Goal: Navigation & Orientation: Find specific page/section

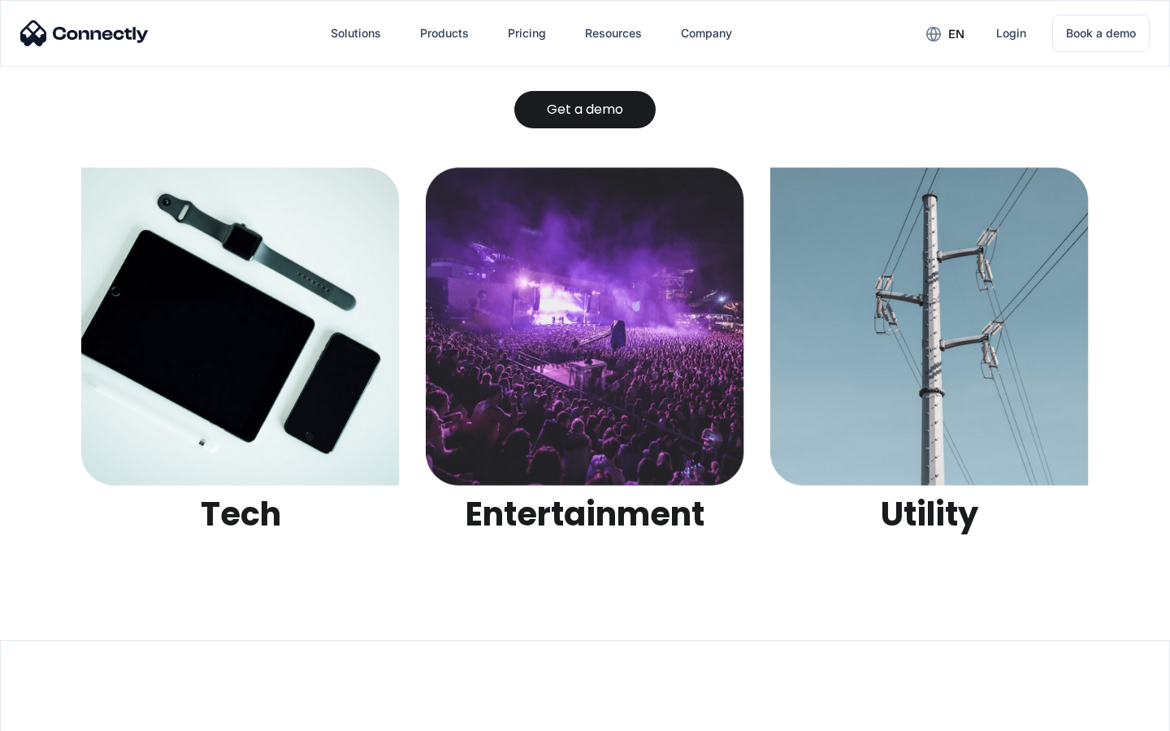
scroll to position [5127, 0]
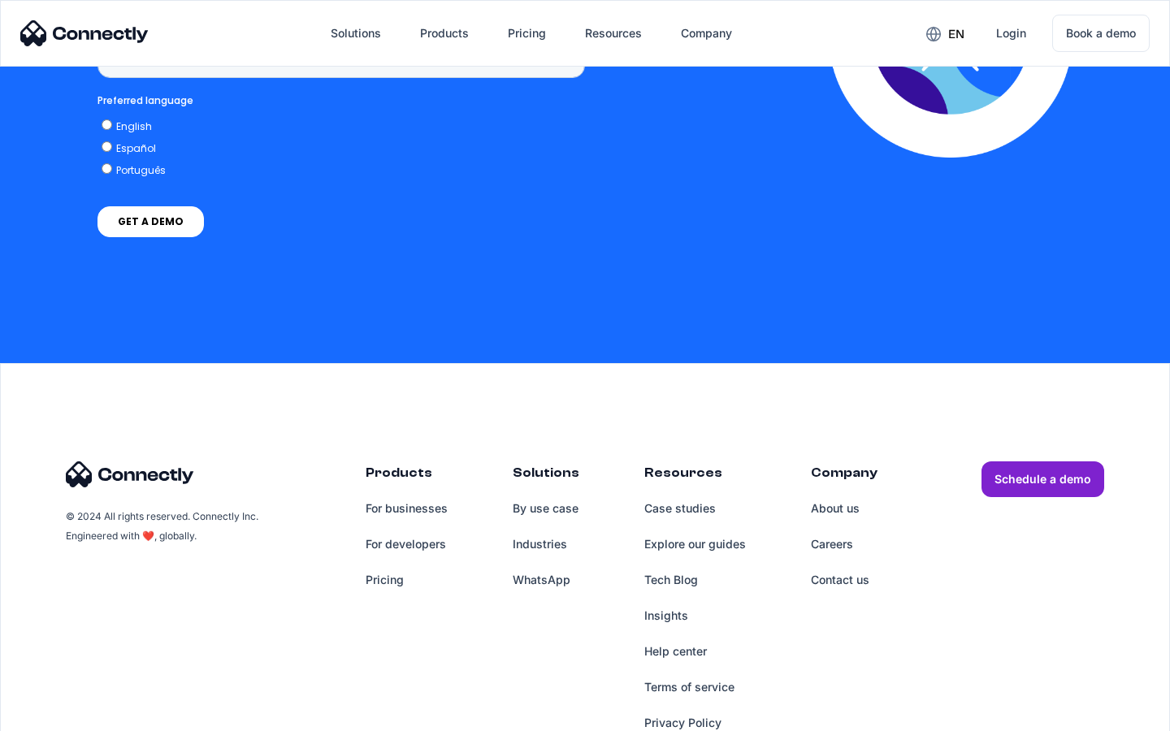
scroll to position [1232, 0]
